Goal: Information Seeking & Learning: Learn about a topic

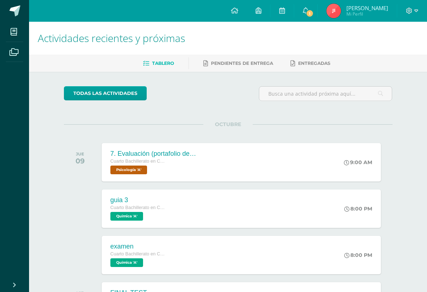
click at [311, 10] on span "1" at bounding box center [310, 13] width 8 height 8
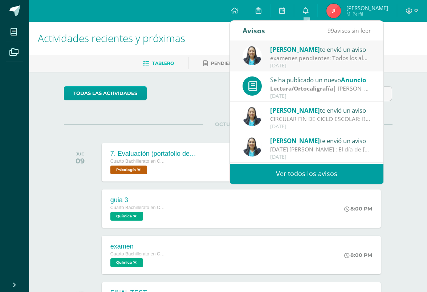
click at [354, 56] on div "examenes pendientes: Todos los alumnos que tienen exámenes pendientes, deben pr…" at bounding box center [320, 58] width 101 height 8
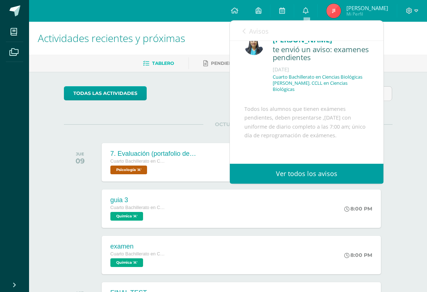
scroll to position [16, 0]
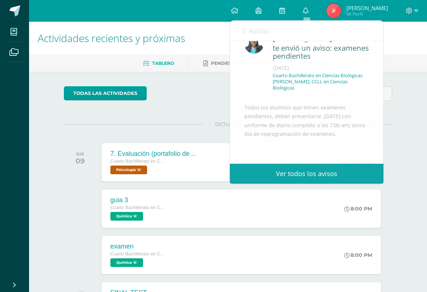
click at [397, 73] on div "todas las Actividades No tienes actividades Échale un vistazo a los demás perío…" at bounding box center [227, 217] width 357 height 291
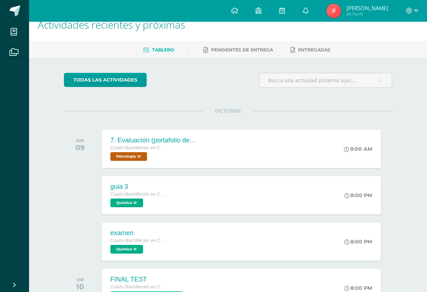
scroll to position [0, 0]
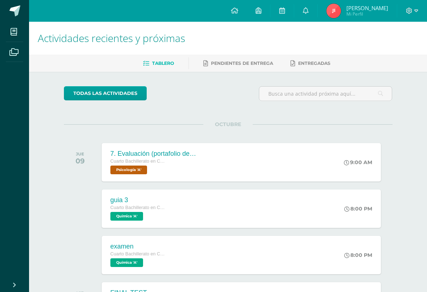
click at [314, 6] on link "0" at bounding box center [305, 11] width 23 height 22
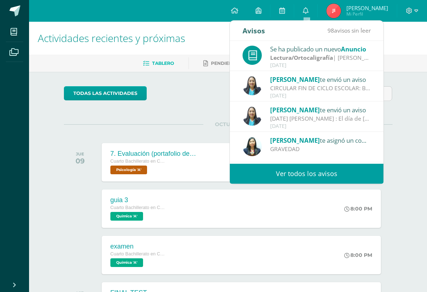
scroll to position [33, 0]
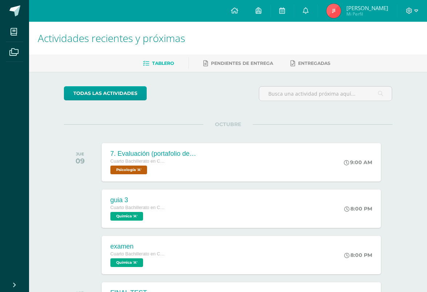
click at [390, 203] on div "guia 3 Cuarto Bachillerato en Ciencias Biológicas [PERSON_NAME]. CCLL en Cienci…" at bounding box center [228, 209] width 328 height 41
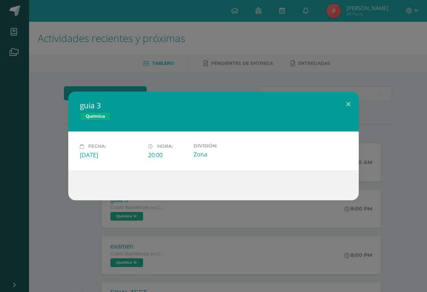
click at [119, 36] on div "guia 3 Química Fecha: [DATE] Hora: 20:00 División: Zona" at bounding box center [213, 146] width 427 height 292
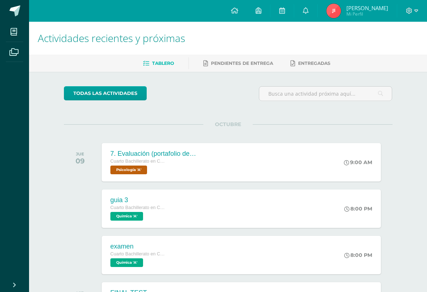
click at [15, 32] on icon at bounding box center [14, 31] width 7 height 7
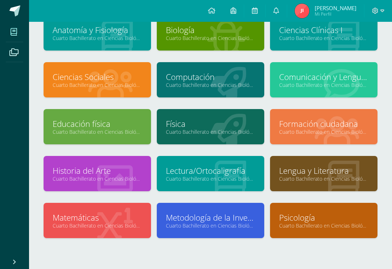
scroll to position [71, 0]
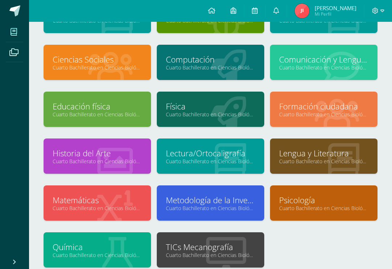
click at [95, 251] on link "Química" at bounding box center [97, 246] width 89 height 11
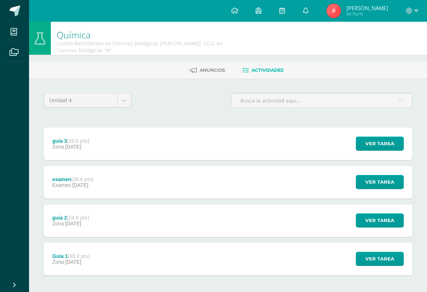
click at [174, 226] on div "guia 2 (15.0 pts) Zona [DATE] Ver tarea guia 2 Química Cargando contenido" at bounding box center [228, 221] width 369 height 33
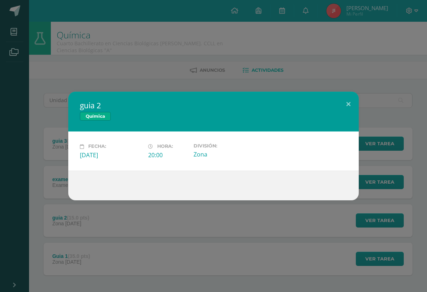
click at [265, 56] on div "guia 2 Química Fecha: Miércoles 01 de Octubre Hora: 20:00 División: Zona" at bounding box center [213, 146] width 427 height 292
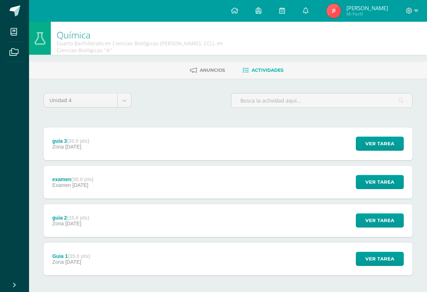
click at [212, 150] on div "guia 3 (20.0 pts) Zona 09 de Octubre Ver tarea guia 3 Química Cargando contenido" at bounding box center [228, 144] width 369 height 33
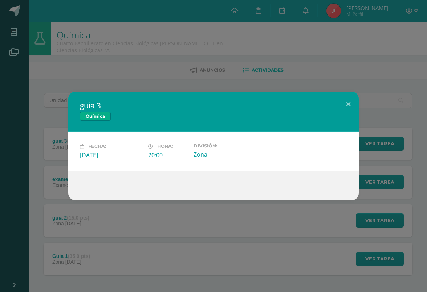
click at [243, 51] on div "guia 3 Química Fecha: Jueves 09 de Octubre Hora: 20:00 División: Zona" at bounding box center [213, 146] width 427 height 292
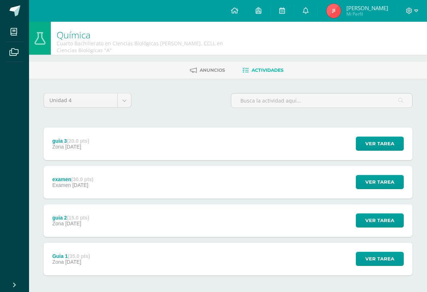
click at [129, 171] on div "examen (30.0 pts) Examen 09 de Octubre Ver tarea examen Química Cargando conten…" at bounding box center [228, 182] width 369 height 33
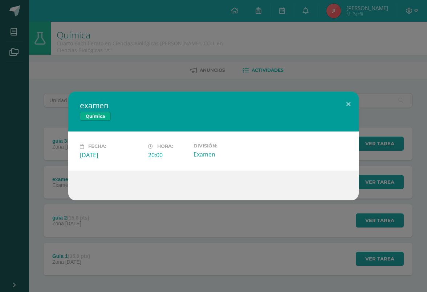
click at [157, 50] on div "examen Química Fecha: Jueves 09 de Octubre Hora: 20:00 División: Examen" at bounding box center [213, 146] width 427 height 292
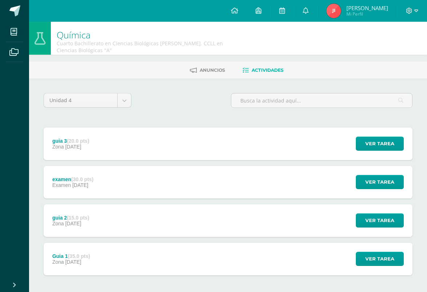
click at [165, 146] on div "guia 3 (20.0 pts) Zona 09 de Octubre Ver tarea guia 3 Química Fecha: Jueves 09 …" at bounding box center [228, 144] width 369 height 33
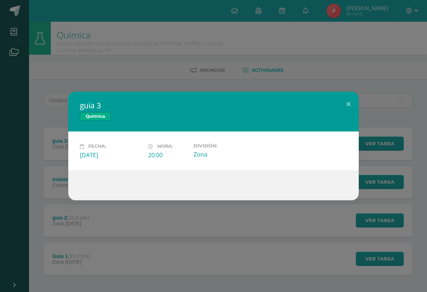
click at [183, 68] on div "guia 3 Química Fecha: [DATE] Hora: 20:00 División: Zona" at bounding box center [213, 146] width 427 height 292
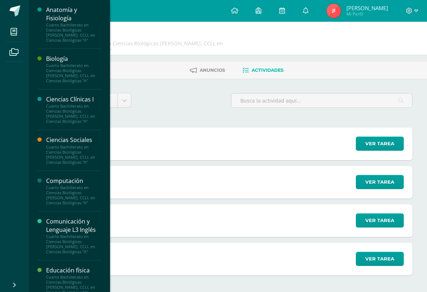
click at [15, 26] on span at bounding box center [14, 32] width 16 height 16
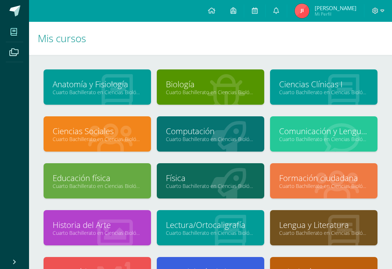
click at [21, 5] on link at bounding box center [14, 11] width 29 height 22
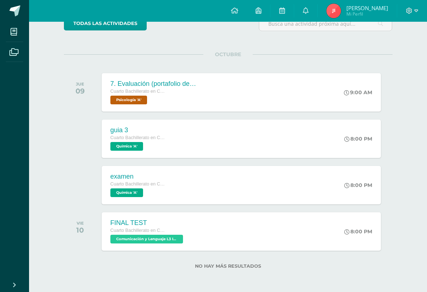
scroll to position [71, 0]
